Goal: Information Seeking & Learning: Find specific fact

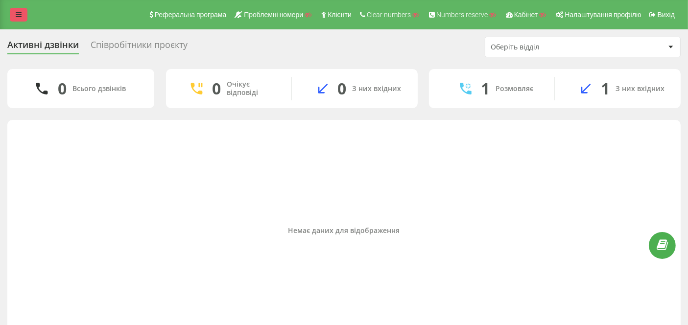
click at [23, 15] on link at bounding box center [19, 15] width 18 height 14
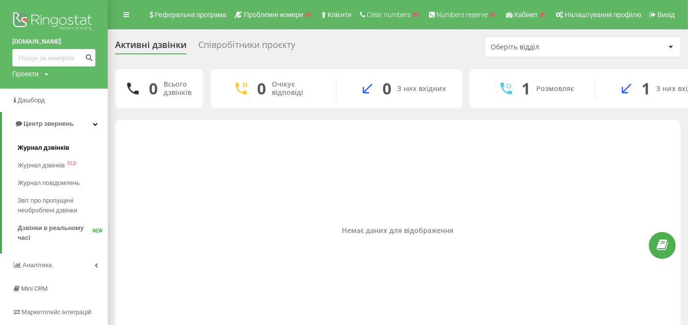
click at [41, 147] on span "Журнал дзвінків" at bounding box center [44, 148] width 52 height 10
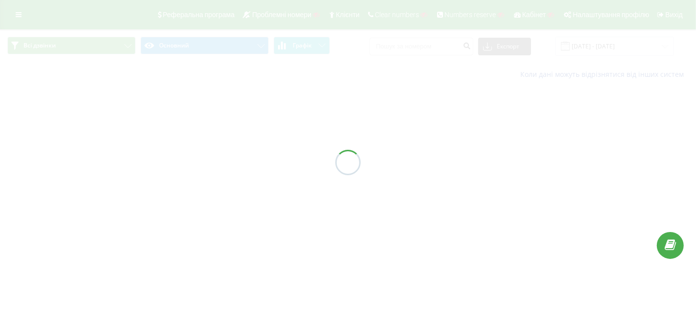
click at [417, 46] on div at bounding box center [348, 162] width 696 height 325
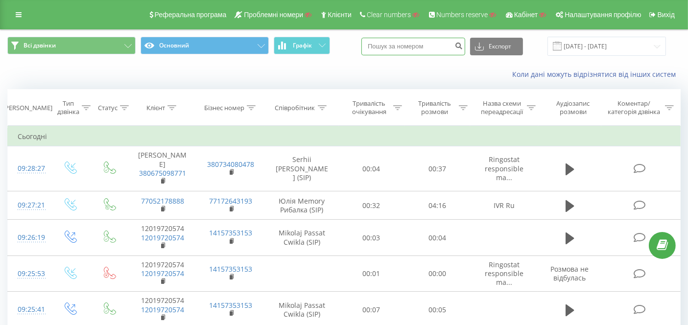
click at [417, 46] on input at bounding box center [413, 47] width 104 height 18
paste input "380955443681"
type input "380955443681"
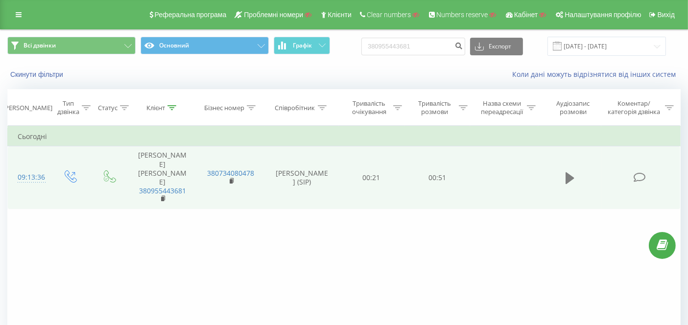
click at [569, 172] on icon at bounding box center [569, 178] width 9 height 12
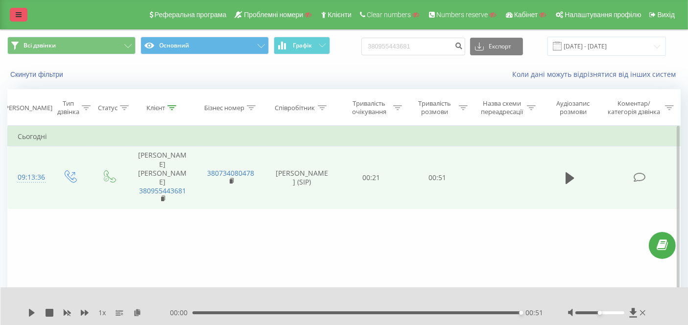
click at [12, 12] on link at bounding box center [19, 15] width 18 height 14
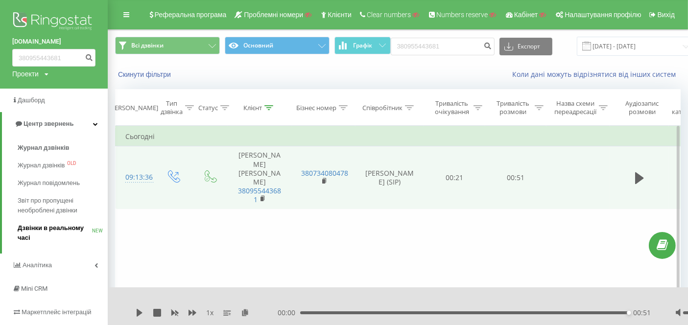
click at [59, 226] on span "Дзвінки в реальному часі" at bounding box center [55, 233] width 74 height 20
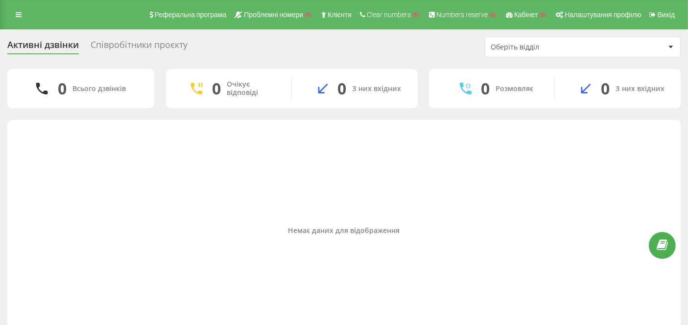
click at [14, 7] on div "Реферальна програма Проблемні номери Клієнти Clear numbers Numbers reserve Кабі…" at bounding box center [344, 14] width 688 height 29
click at [15, 14] on link at bounding box center [19, 15] width 18 height 14
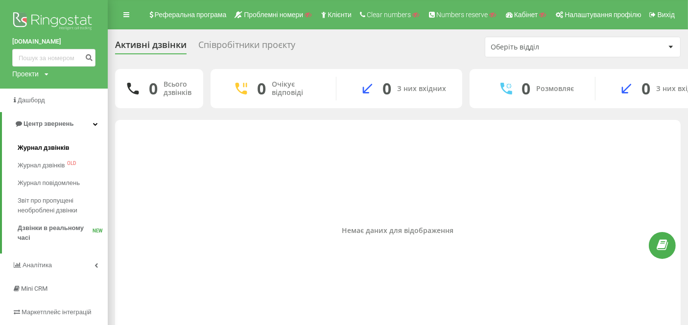
click at [45, 146] on span "Журнал дзвінків" at bounding box center [44, 148] width 52 height 10
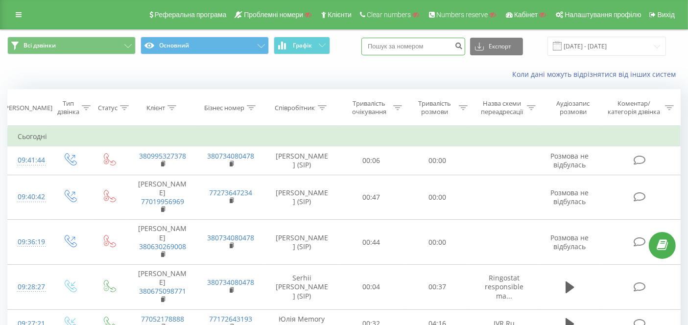
click at [408, 43] on input at bounding box center [413, 47] width 104 height 18
paste input "380931538195"
click at [461, 46] on input "380931538195" at bounding box center [413, 47] width 104 height 18
type input "380931538195"
click at [463, 45] on icon "submit" at bounding box center [458, 45] width 8 height 6
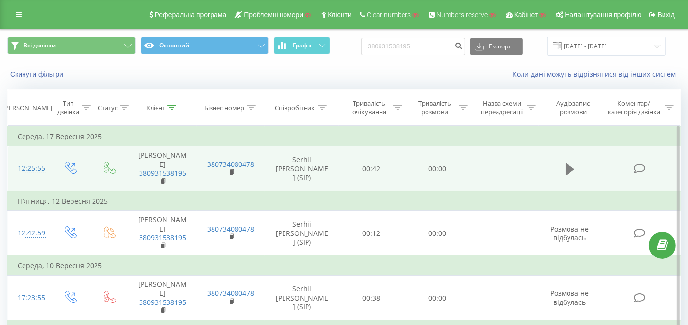
click at [572, 163] on icon at bounding box center [569, 169] width 9 height 12
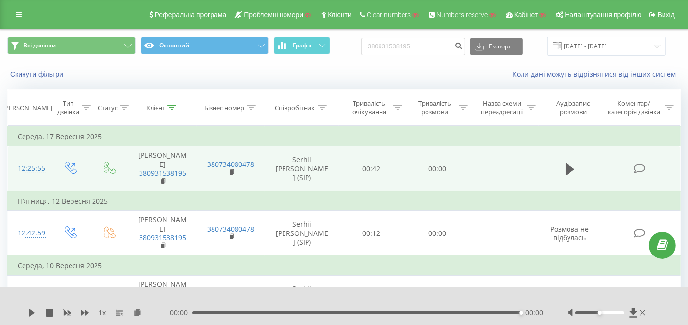
click at [7, 12] on div "Реферальна програма Проблемні номери Клієнти Clear numbers Numbers reserve Кабі…" at bounding box center [344, 14] width 688 height 29
click at [12, 14] on link at bounding box center [19, 15] width 18 height 14
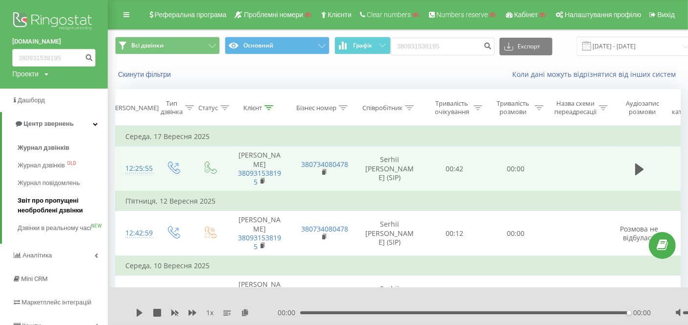
drag, startPoint x: 72, startPoint y: 227, endPoint x: 89, endPoint y: 212, distance: 22.6
click at [71, 227] on span "Дзвінки в реальному часі" at bounding box center [54, 228] width 73 height 10
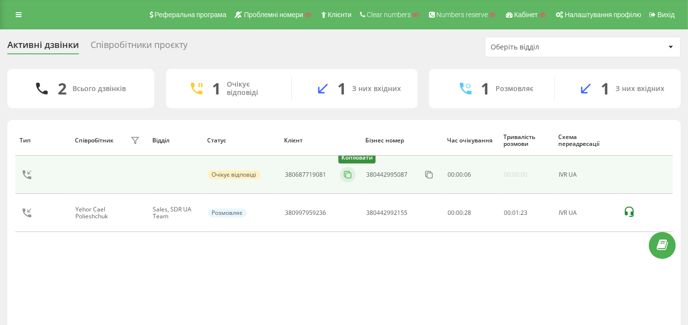
click at [344, 171] on icon at bounding box center [346, 173] width 5 height 5
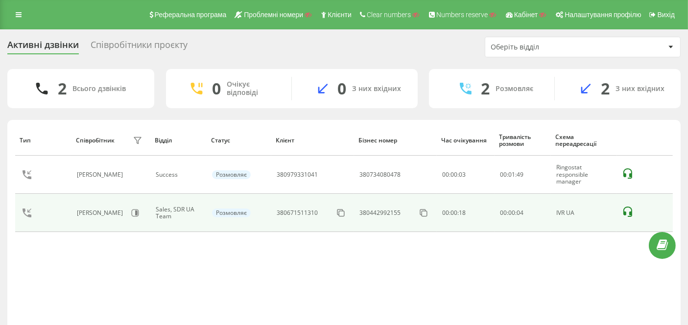
click at [632, 211] on icon at bounding box center [628, 212] width 12 height 12
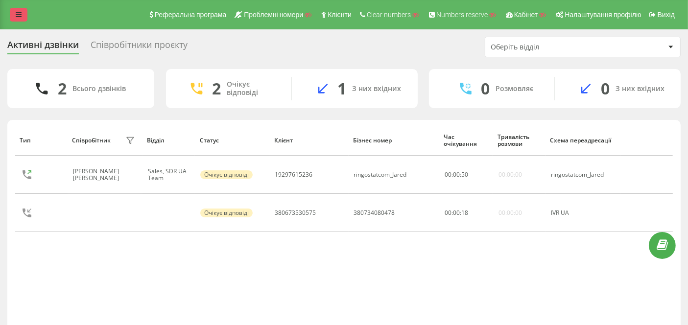
drag, startPoint x: 11, startPoint y: 15, endPoint x: 37, endPoint y: 70, distance: 60.7
click at [12, 15] on link at bounding box center [19, 15] width 18 height 14
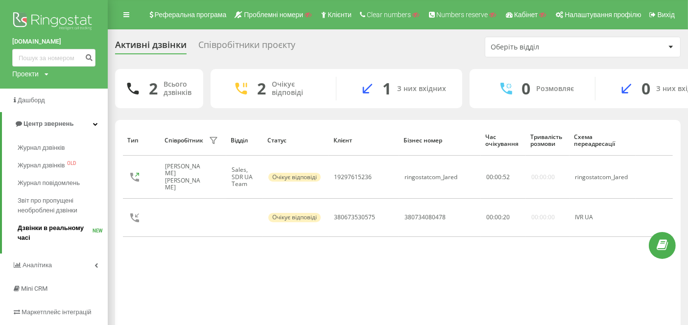
click at [60, 227] on span "Дзвінки в реальному часі" at bounding box center [55, 233] width 75 height 20
click at [48, 147] on span "Журнал дзвінків" at bounding box center [44, 148] width 52 height 10
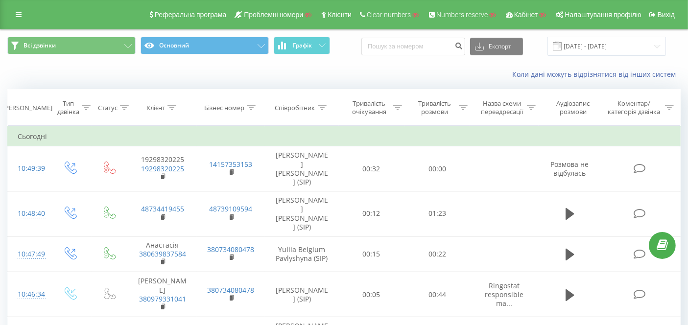
click at [18, 16] on icon at bounding box center [19, 14] width 6 height 7
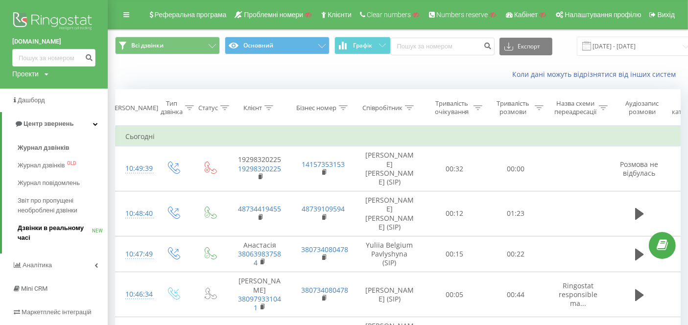
click at [47, 226] on span "Дзвінки в реальному часі" at bounding box center [55, 233] width 74 height 20
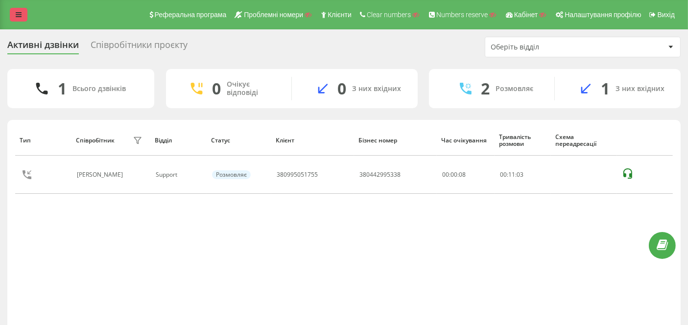
click at [21, 17] on icon at bounding box center [19, 14] width 6 height 7
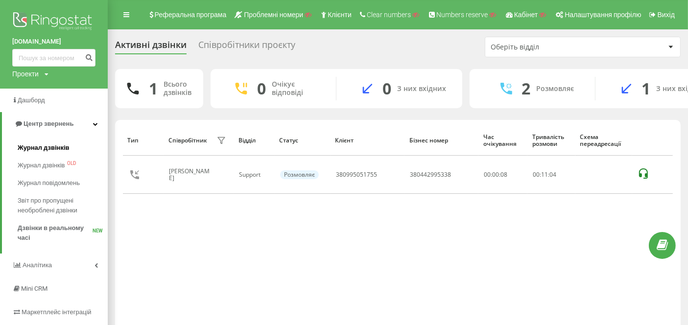
click at [46, 146] on span "Журнал дзвінків" at bounding box center [44, 148] width 52 height 10
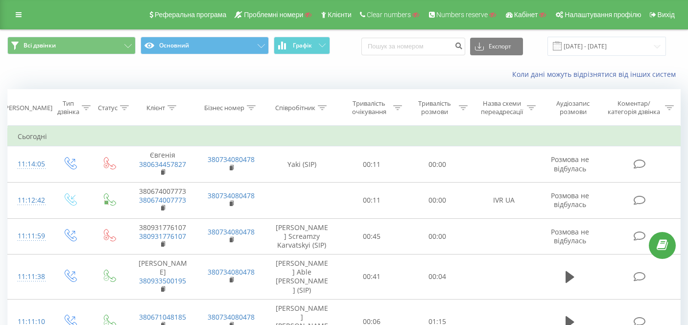
click at [431, 48] on input at bounding box center [413, 47] width 104 height 18
type input "380674007773"
click at [463, 47] on icon "submit" at bounding box center [458, 45] width 8 height 6
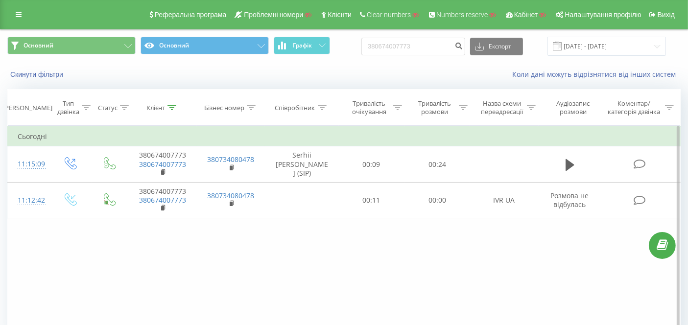
click at [255, 233] on div "Фільтрувати за умовою Дорівнює Введіть значення Скасувати OK Фільтрувати за умо…" at bounding box center [343, 236] width 673 height 220
click at [16, 17] on icon at bounding box center [19, 14] width 6 height 7
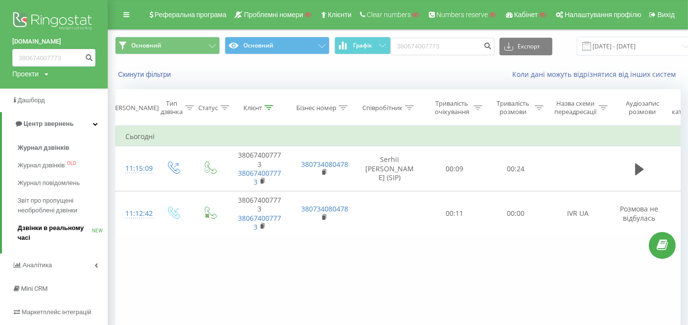
click at [47, 227] on span "Дзвінки в реальному часі" at bounding box center [55, 233] width 74 height 20
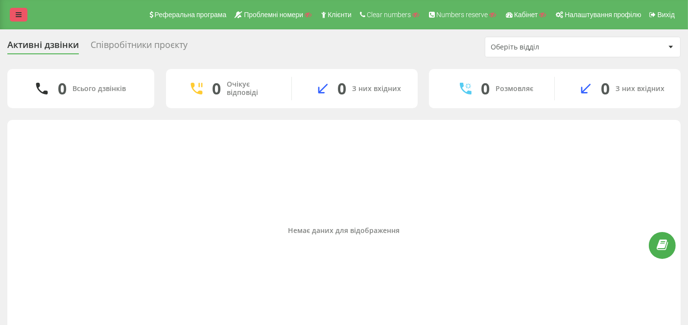
click at [16, 11] on icon at bounding box center [19, 14] width 6 height 7
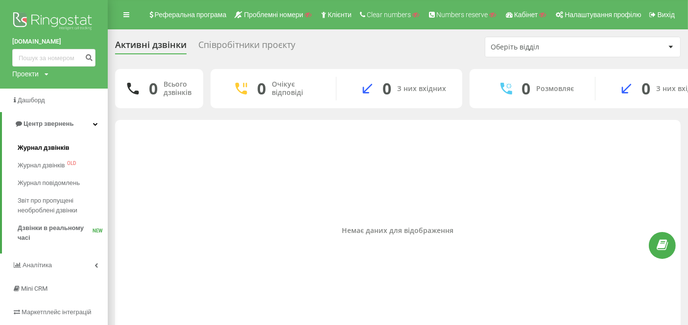
click at [44, 143] on span "Журнал дзвінків" at bounding box center [44, 148] width 52 height 10
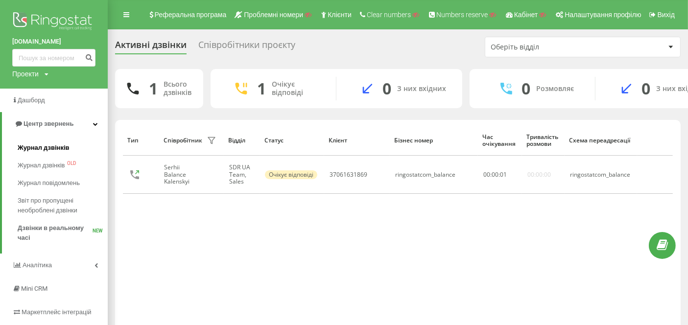
click at [45, 146] on span "Журнал дзвінків" at bounding box center [44, 148] width 52 height 10
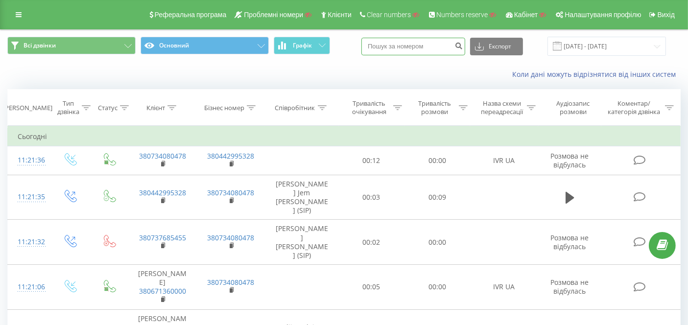
click at [431, 45] on input at bounding box center [413, 47] width 104 height 18
paste input "380671360000"
type input "380671360000"
click at [463, 45] on icon "submit" at bounding box center [458, 45] width 8 height 6
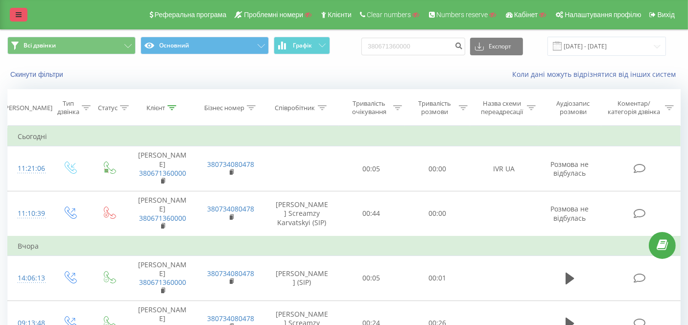
click at [16, 12] on icon at bounding box center [19, 14] width 6 height 7
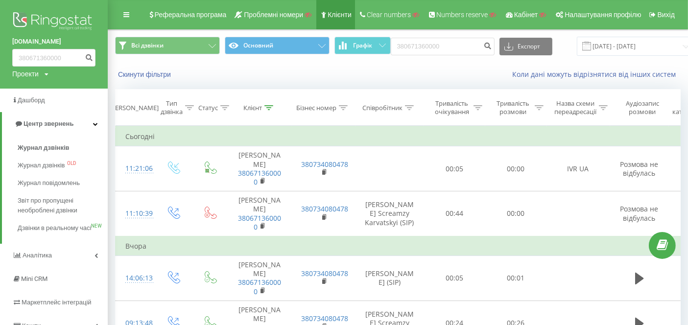
drag, startPoint x: 57, startPoint y: 227, endPoint x: 340, endPoint y: 29, distance: 345.1
click at [58, 227] on span "Дзвінки в реальному часі" at bounding box center [54, 228] width 73 height 10
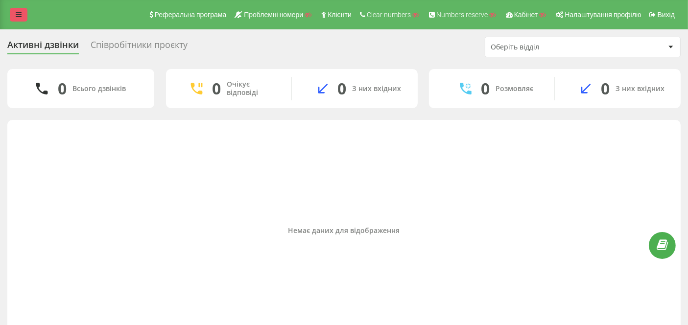
click at [20, 15] on icon at bounding box center [19, 14] width 6 height 7
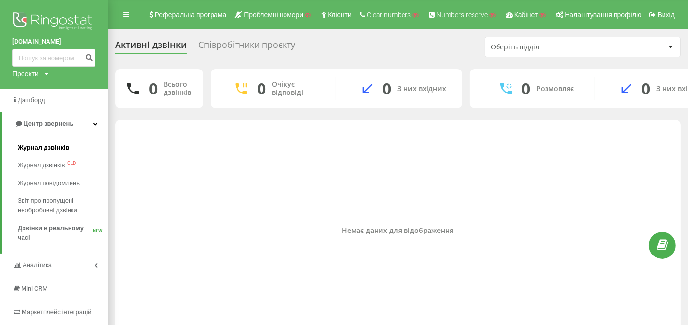
drag, startPoint x: 54, startPoint y: 152, endPoint x: 60, endPoint y: 141, distance: 11.8
click at [54, 152] on span "Журнал дзвінків" at bounding box center [44, 148] width 52 height 10
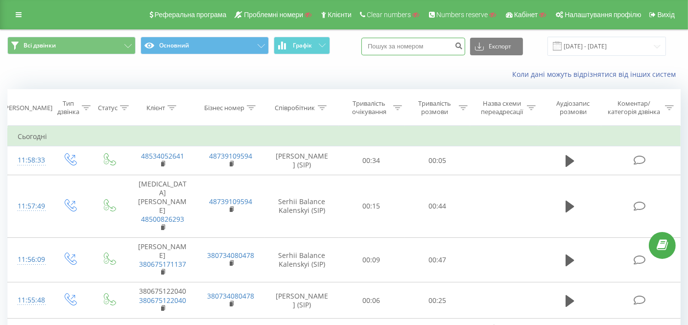
click at [421, 41] on input at bounding box center [413, 47] width 104 height 18
paste input "380675122040"
type input "380675122040"
click at [463, 43] on icon "submit" at bounding box center [458, 45] width 8 height 6
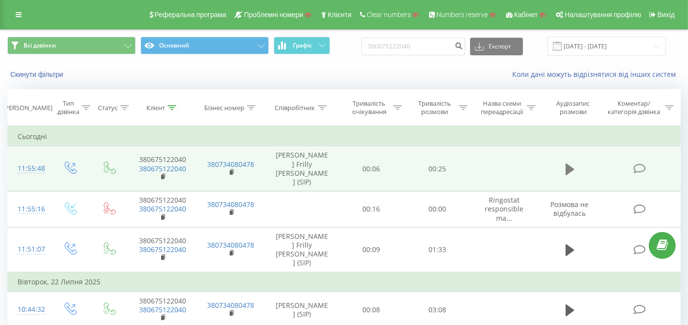
click at [573, 163] on icon at bounding box center [569, 170] width 9 height 14
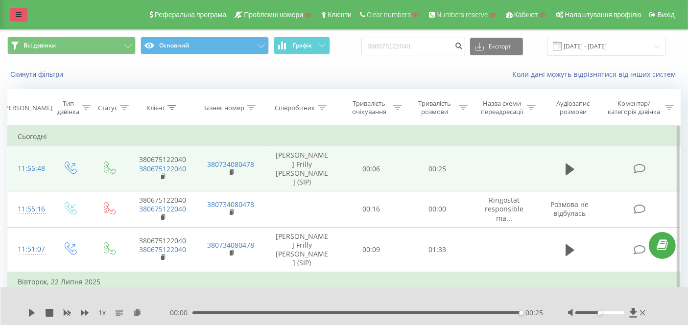
click at [22, 16] on link at bounding box center [19, 15] width 18 height 14
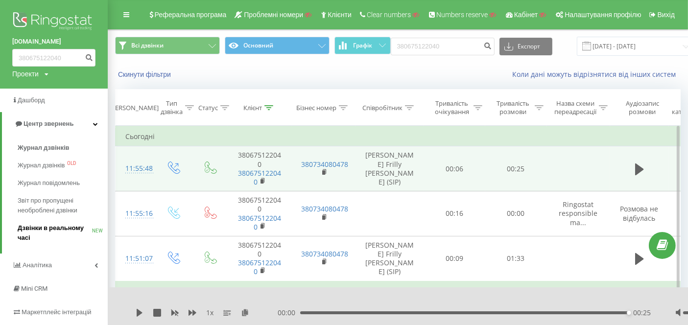
click at [56, 226] on span "Дзвінки в реальному часі" at bounding box center [55, 233] width 74 height 20
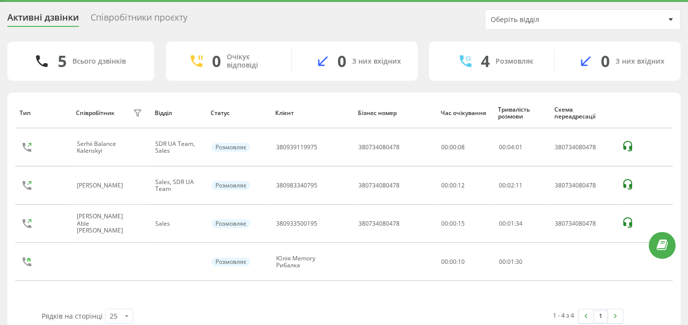
scroll to position [42, 0]
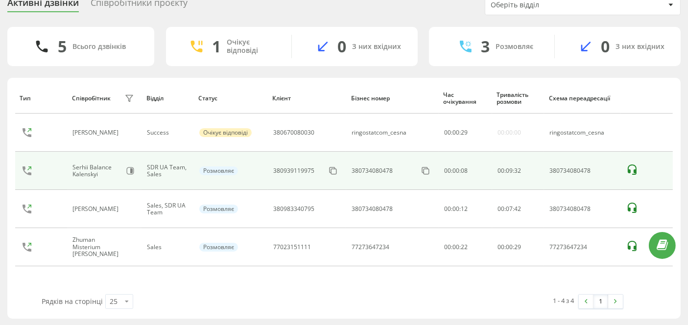
click at [632, 167] on icon at bounding box center [632, 170] width 12 height 12
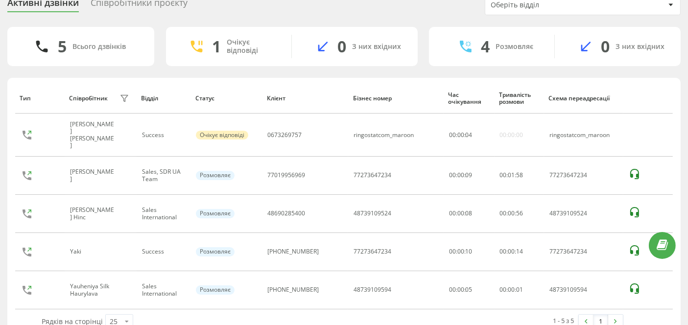
scroll to position [28, 0]
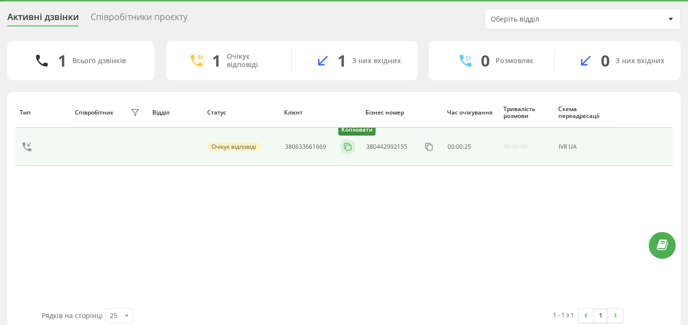
click at [347, 145] on icon at bounding box center [348, 147] width 10 height 10
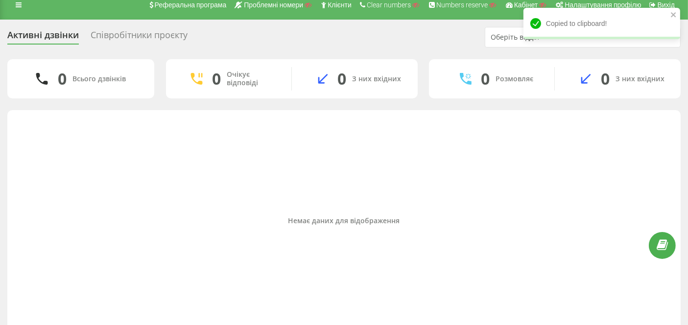
scroll to position [0, 0]
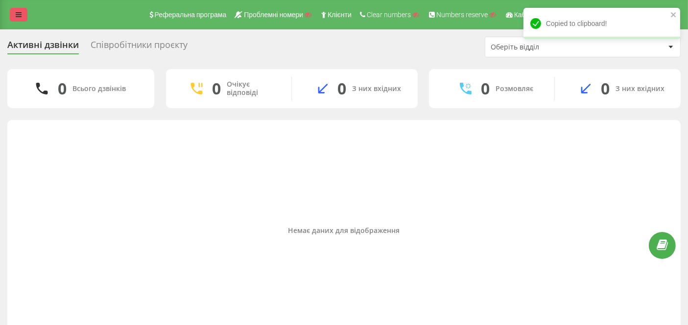
click at [25, 14] on link at bounding box center [19, 15] width 18 height 14
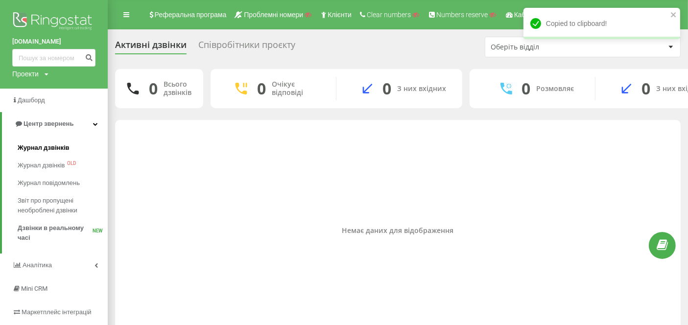
click at [47, 145] on span "Журнал дзвінків" at bounding box center [44, 148] width 52 height 10
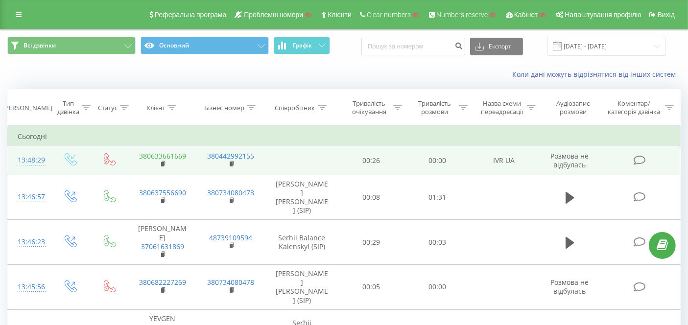
drag, startPoint x: 163, startPoint y: 163, endPoint x: 182, endPoint y: 157, distance: 20.0
click at [163, 163] on rect at bounding box center [162, 164] width 3 height 4
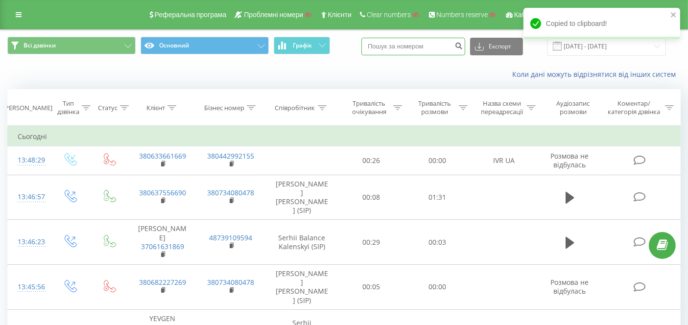
click at [409, 51] on input at bounding box center [413, 47] width 104 height 18
paste input "380633661669"
type input "380633661669"
click at [463, 43] on icon "submit" at bounding box center [458, 45] width 8 height 6
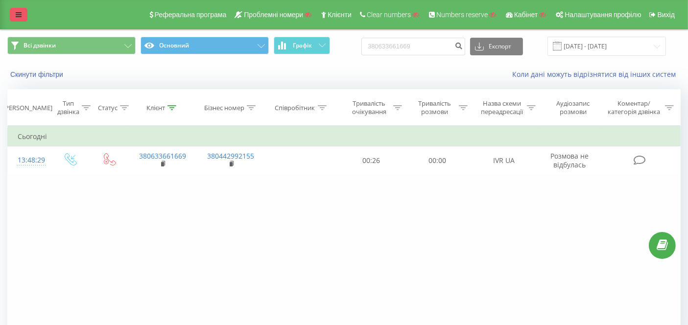
click at [18, 18] on icon at bounding box center [19, 14] width 6 height 7
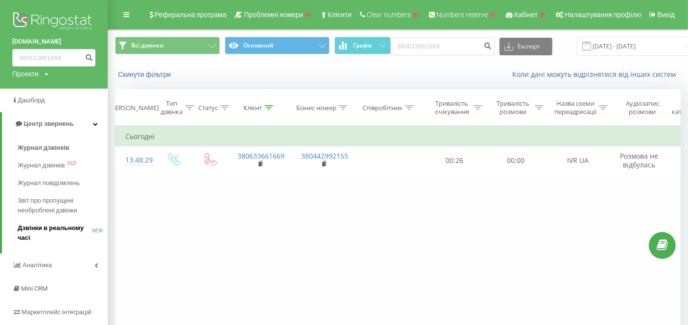
click at [56, 233] on span "Дзвінки в реальному часі" at bounding box center [55, 233] width 74 height 20
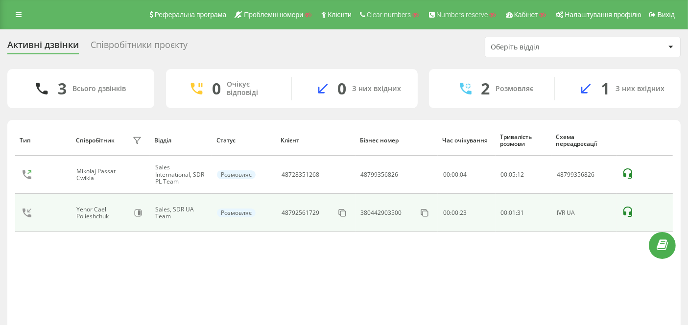
click at [631, 213] on icon at bounding box center [627, 212] width 9 height 10
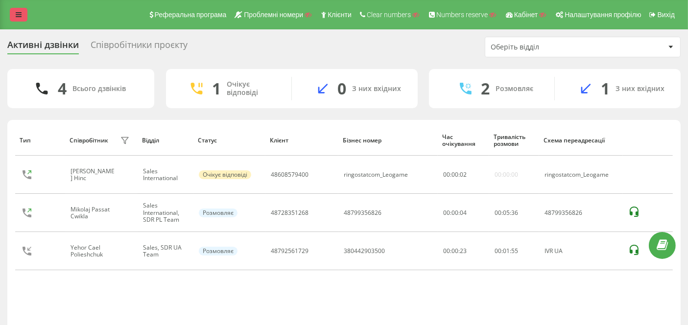
click at [18, 17] on icon at bounding box center [19, 14] width 6 height 7
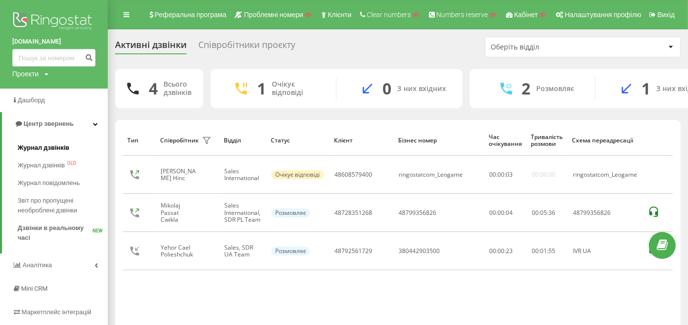
click at [49, 152] on span "Журнал дзвінків" at bounding box center [44, 148] width 52 height 10
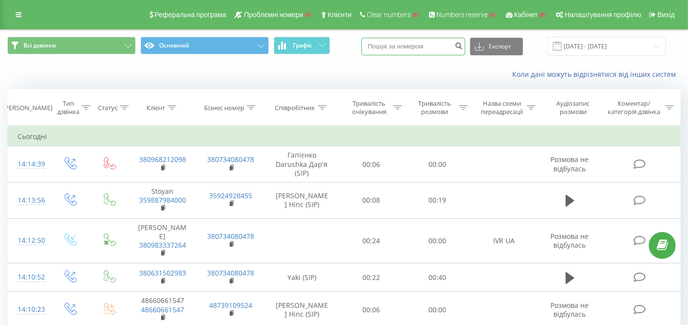
click at [417, 41] on input at bounding box center [413, 47] width 104 height 18
paste input "380983337264"
type input "380983337264"
click at [464, 43] on button "submit" at bounding box center [458, 47] width 13 height 18
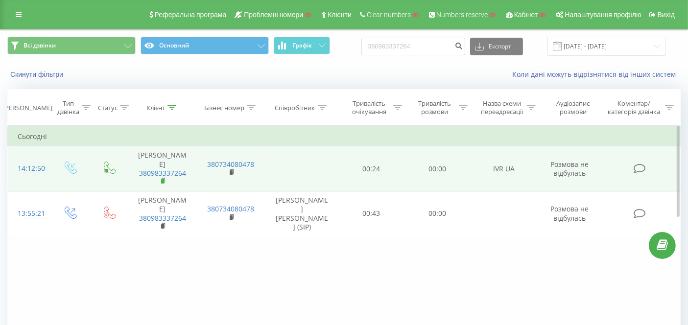
click at [162, 179] on rect at bounding box center [162, 181] width 3 height 4
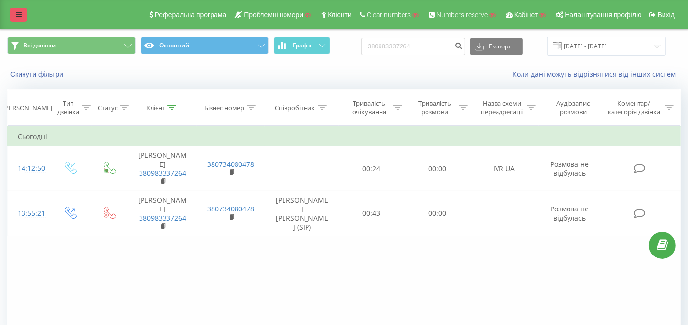
click at [16, 14] on icon at bounding box center [19, 14] width 6 height 7
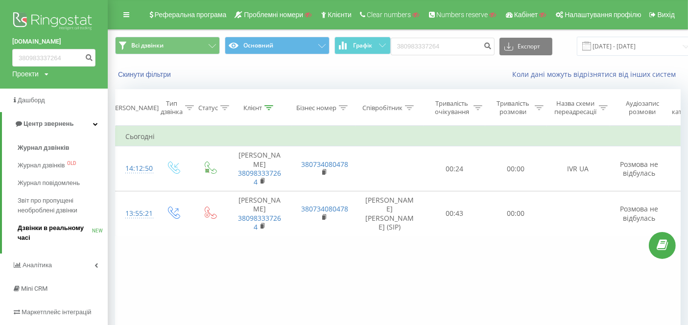
click at [60, 224] on span "Дзвінки в реальному часі" at bounding box center [55, 233] width 74 height 20
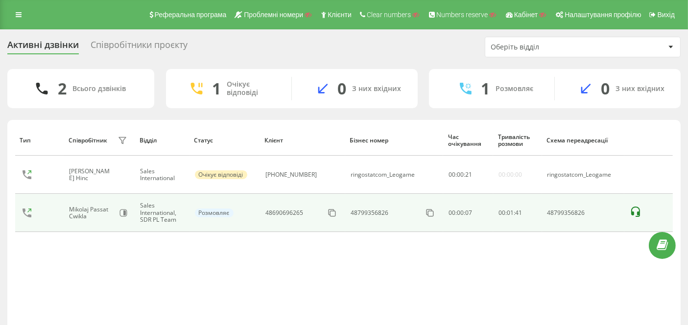
click at [637, 210] on icon at bounding box center [635, 212] width 12 height 12
